Goal: Find specific page/section: Find specific page/section

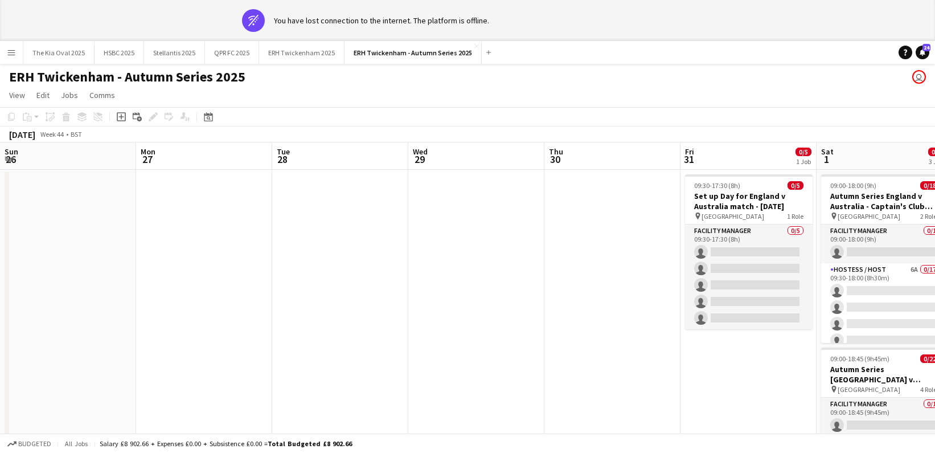
scroll to position [0, 320]
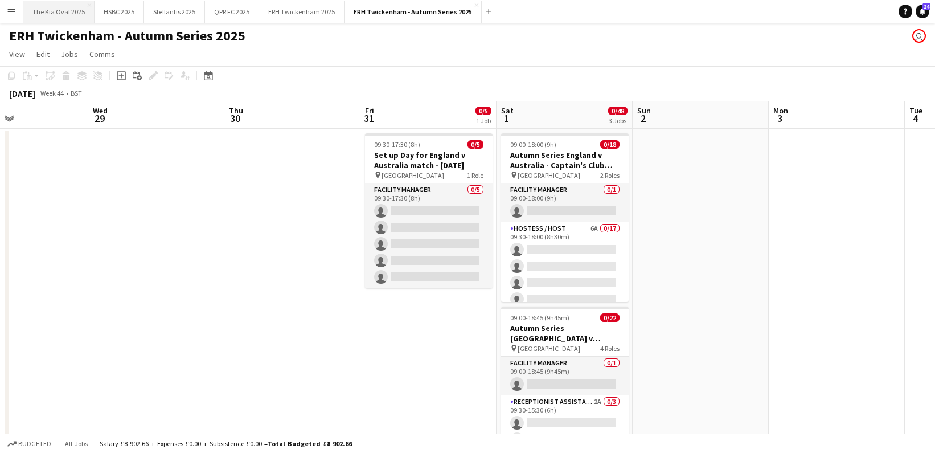
click at [55, 14] on button "The Kia Oval 2025 Close" at bounding box center [58, 12] width 71 height 22
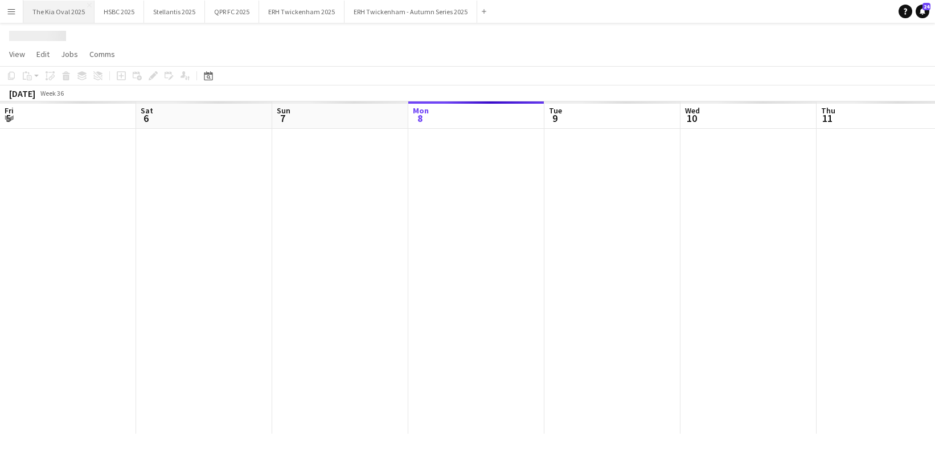
scroll to position [0, 272]
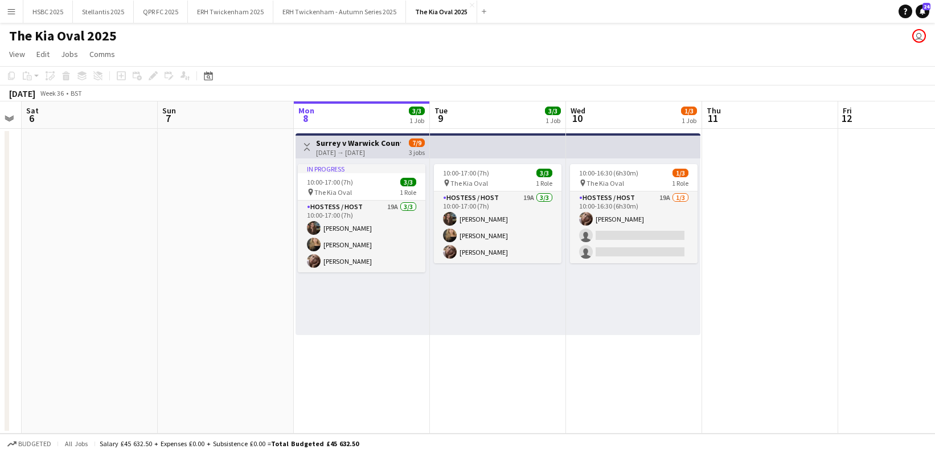
scroll to position [0, 249]
